Goal: Navigation & Orientation: Find specific page/section

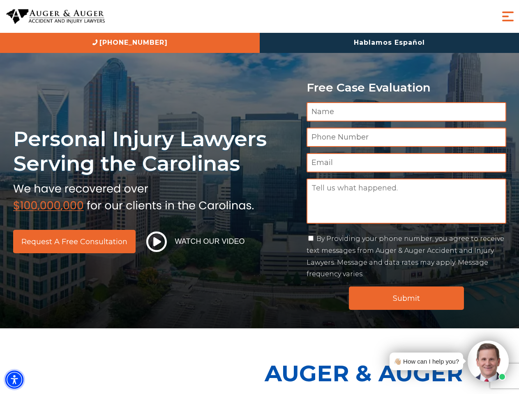
click at [14, 380] on img "Accessibility Menu" at bounding box center [14, 380] width 18 height 18
